Goal: Check status: Check status

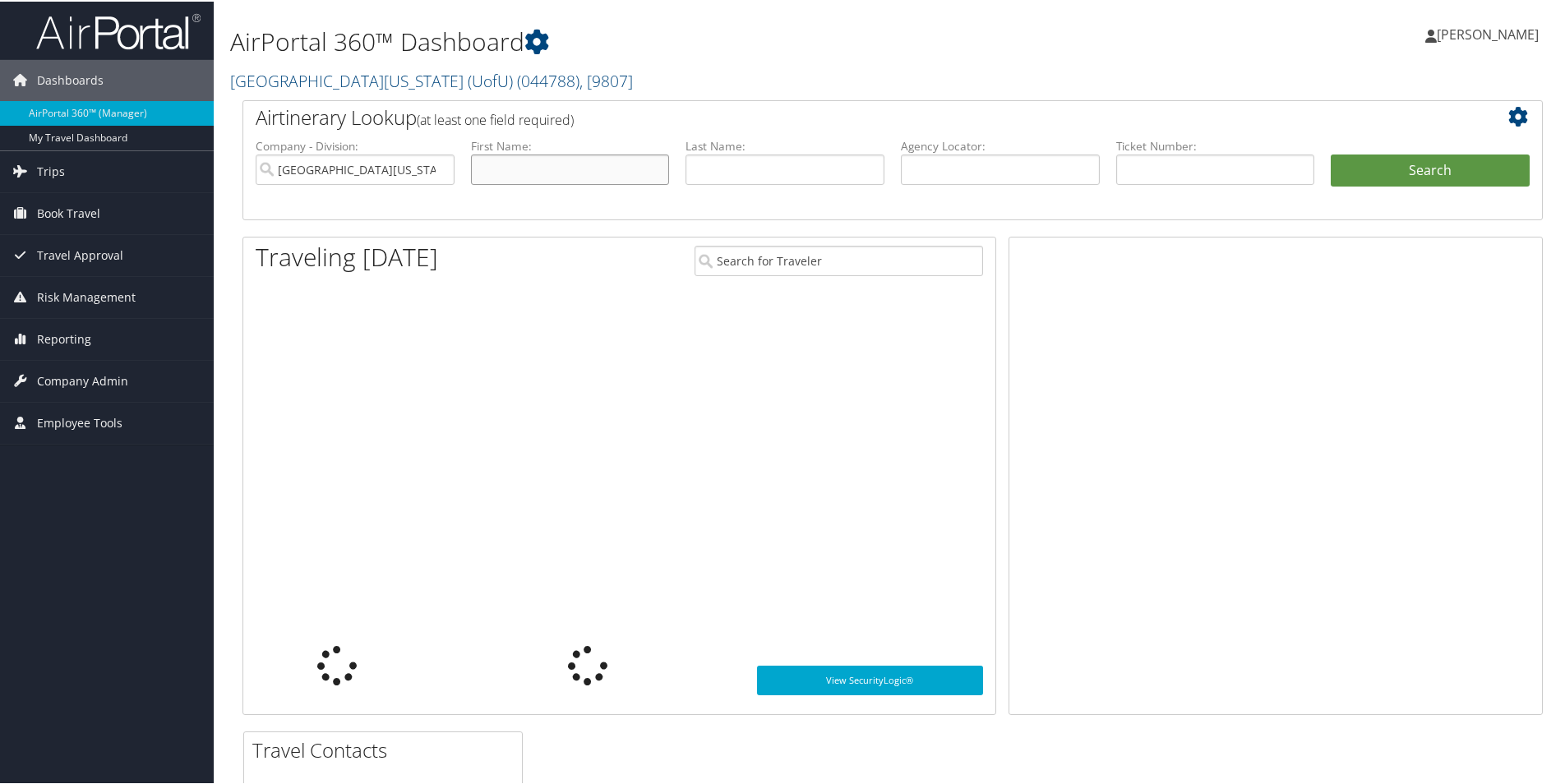
click at [554, 169] on input "text" at bounding box center [570, 168] width 199 height 30
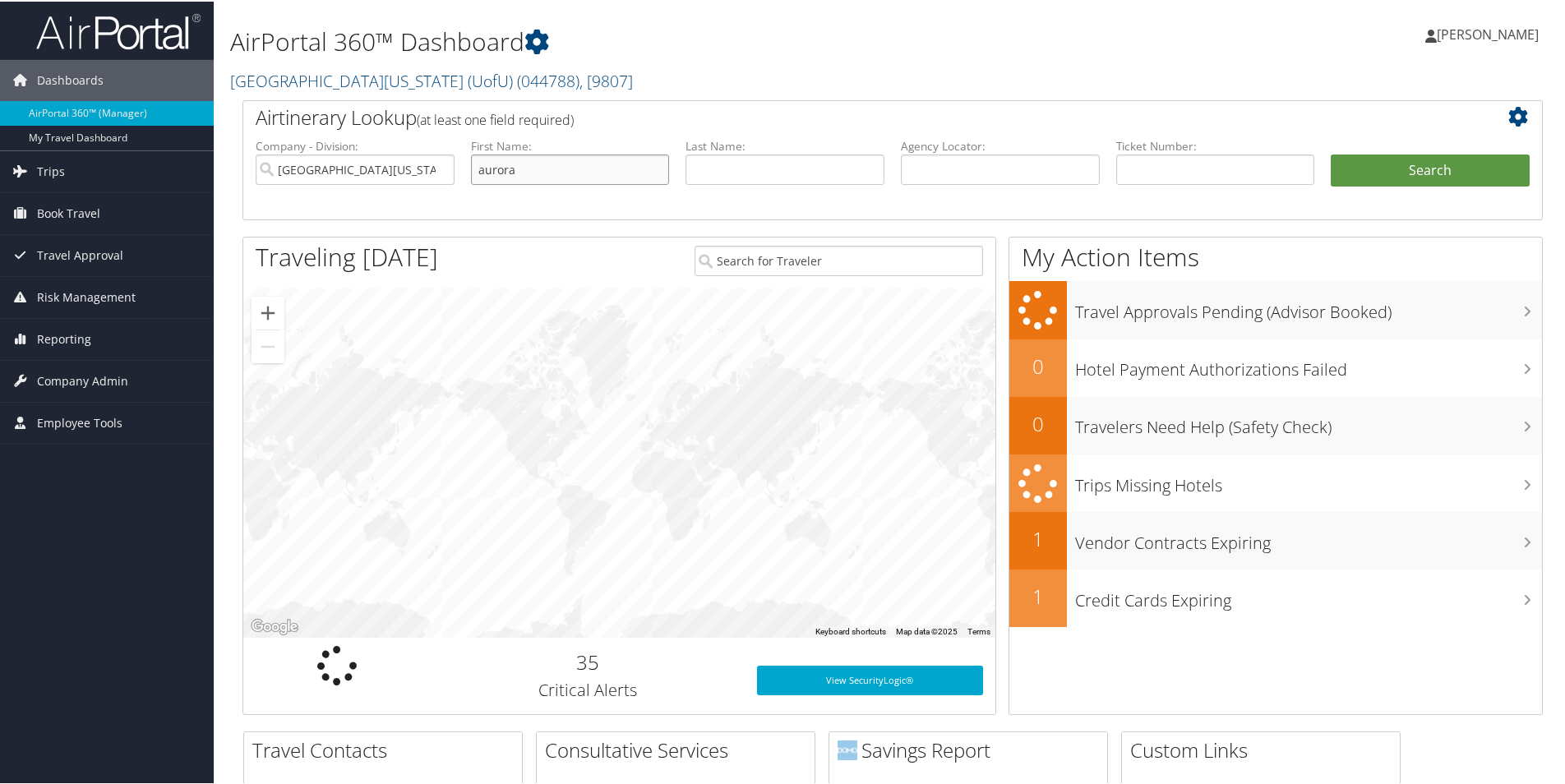
type input "aurora"
click at [739, 162] on input "text" at bounding box center [784, 168] width 199 height 30
type input "[PERSON_NAME]"
click at [1330, 153] on button "Search" at bounding box center [1429, 169] width 199 height 33
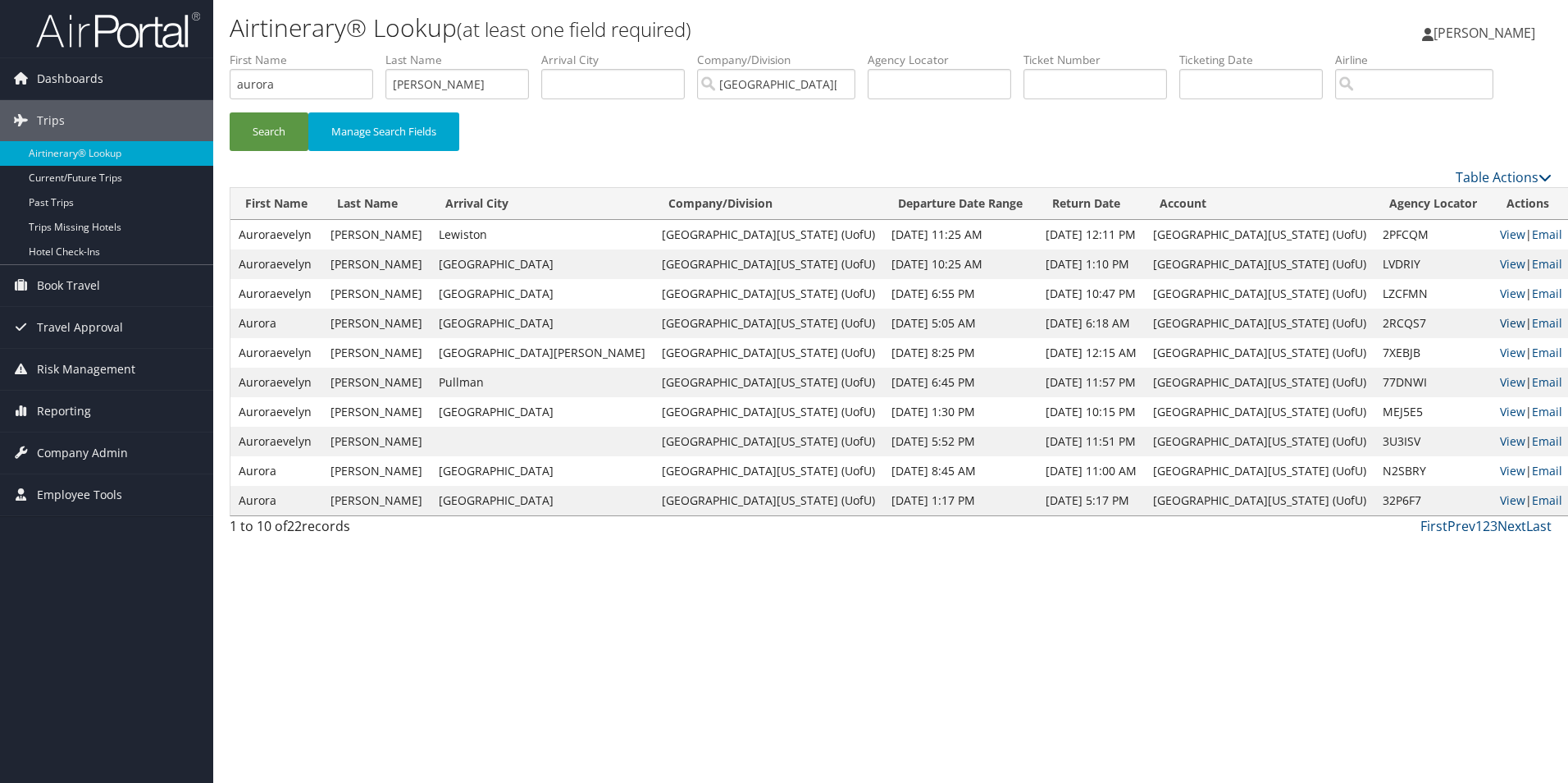
click at [1499, 319] on link "View" at bounding box center [1512, 322] width 26 height 16
click at [1499, 232] on link "View" at bounding box center [1512, 234] width 26 height 16
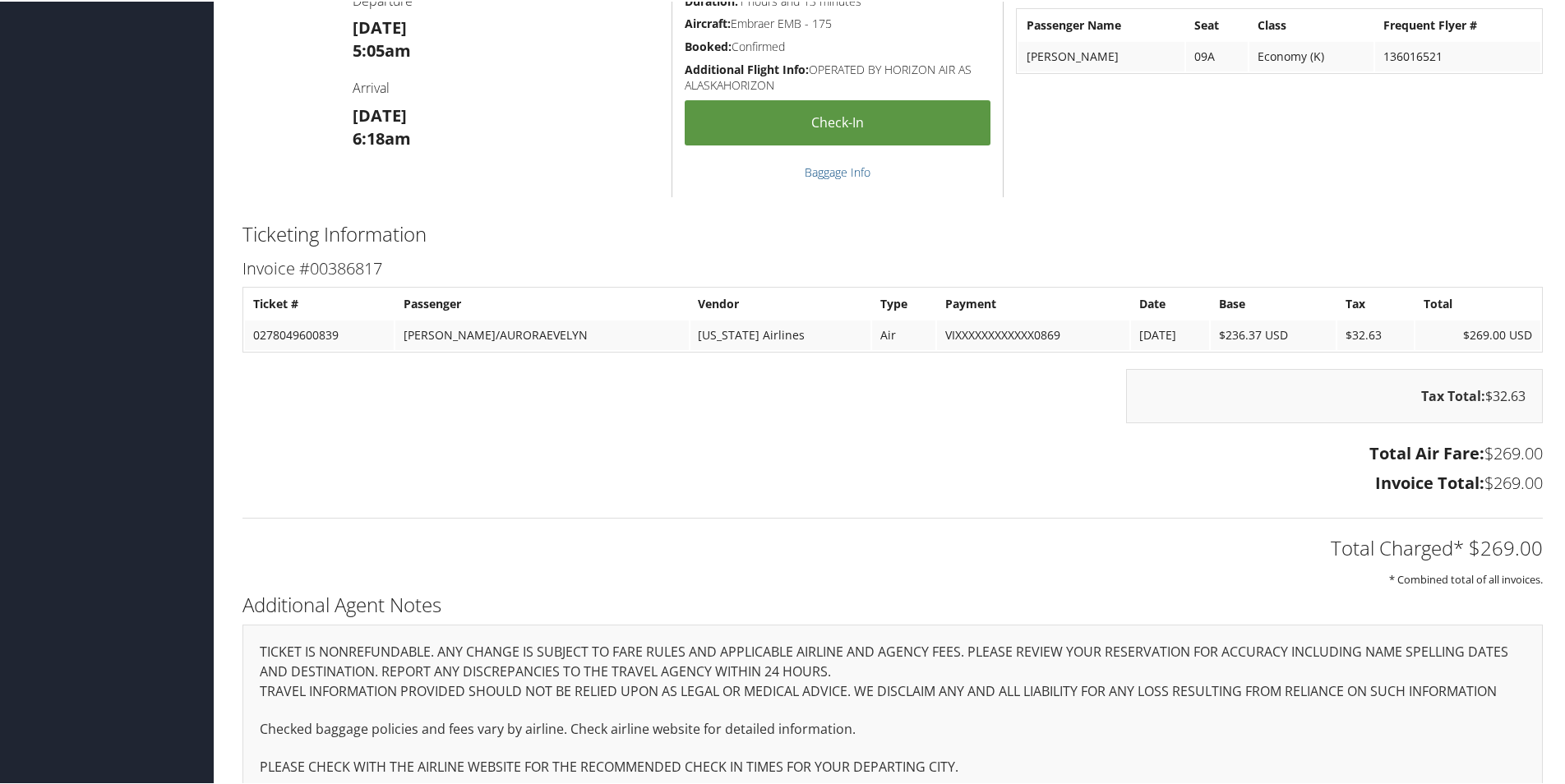
scroll to position [667, 0]
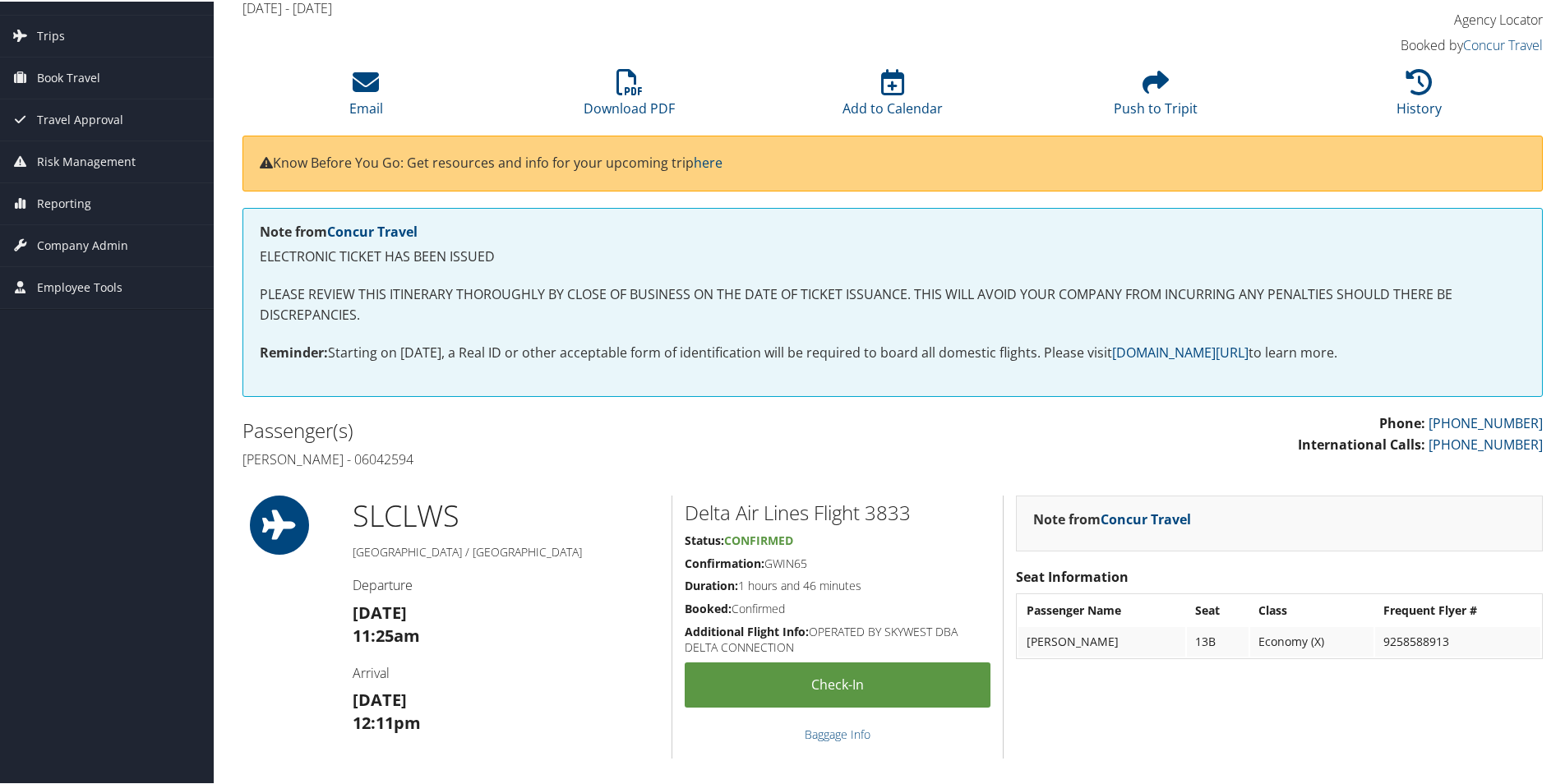
scroll to position [164, 0]
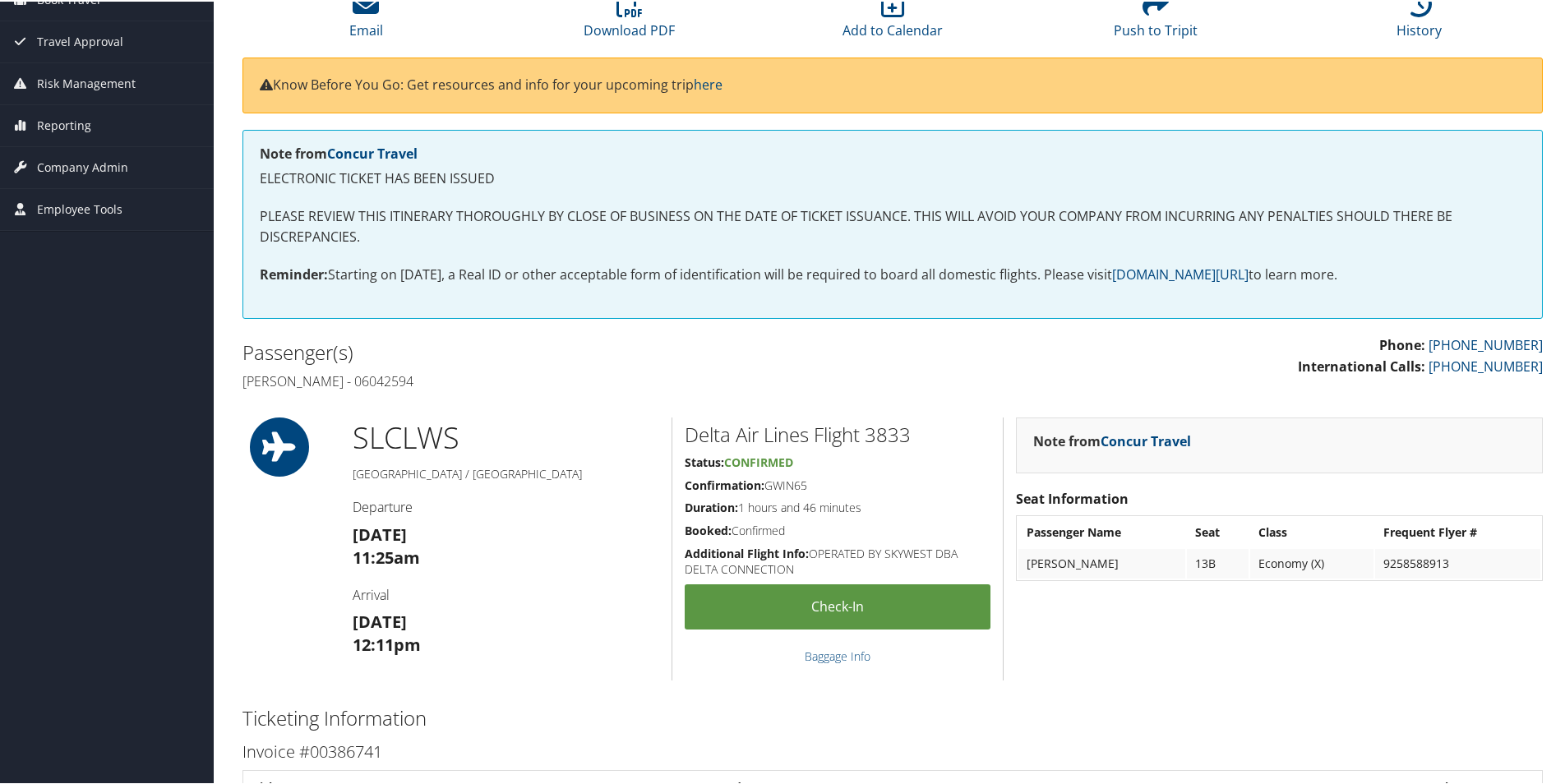
click at [419, 375] on h4 "Auroraevelyn Clark - 06042594" at bounding box center [562, 380] width 638 height 18
copy h4 "06042594"
